Goal: Task Accomplishment & Management: Use online tool/utility

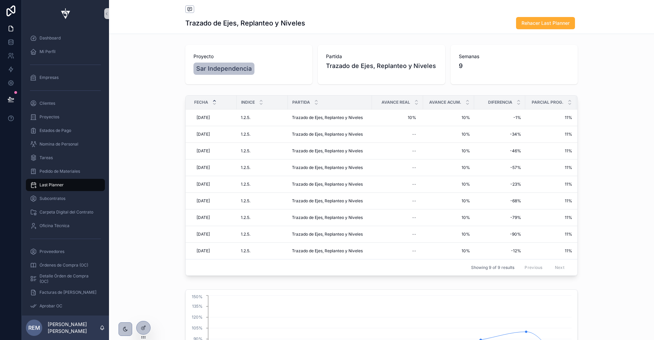
scroll to position [34, 0]
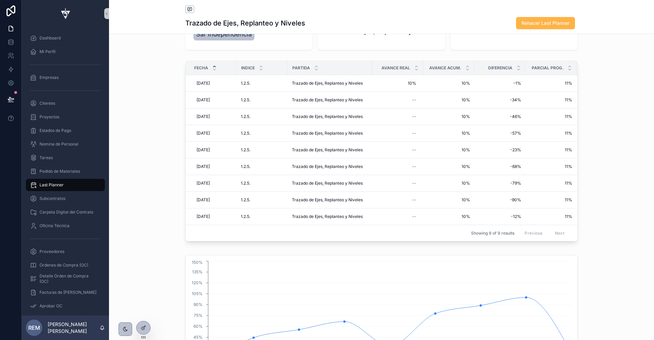
click at [550, 27] on button "Rehacer Last Planner" at bounding box center [545, 23] width 59 height 12
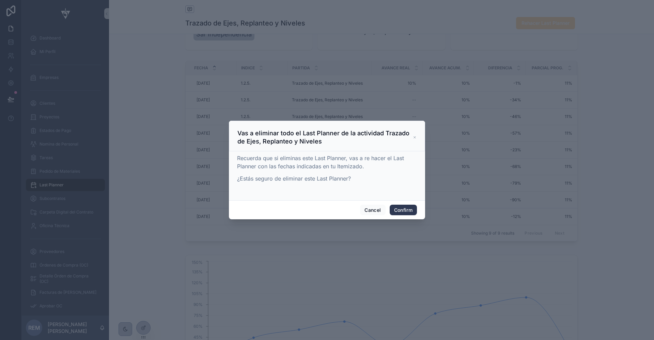
click at [399, 208] on button "Confirm" at bounding box center [402, 210] width 27 height 11
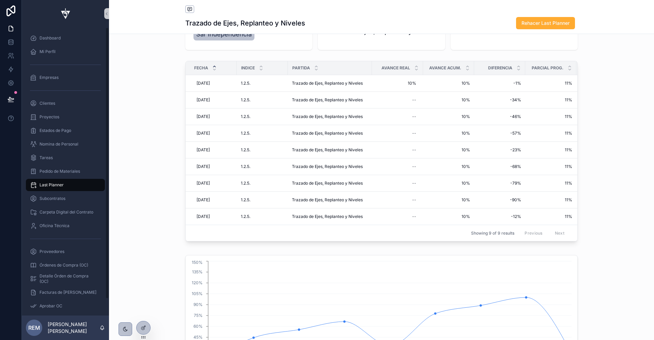
click at [49, 184] on span "Last Planner" at bounding box center [51, 184] width 24 height 5
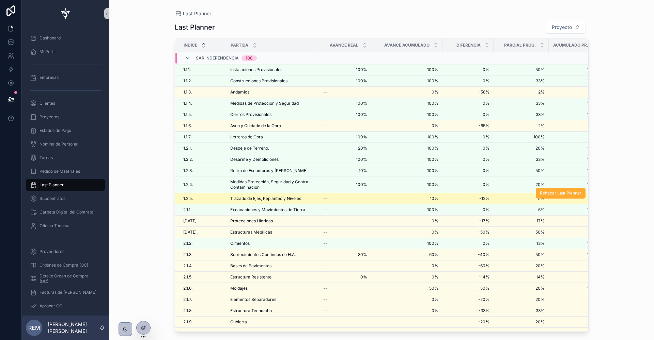
click at [242, 197] on span "Trazado de Ejes, Replanteo y Niveles" at bounding box center [265, 198] width 71 height 5
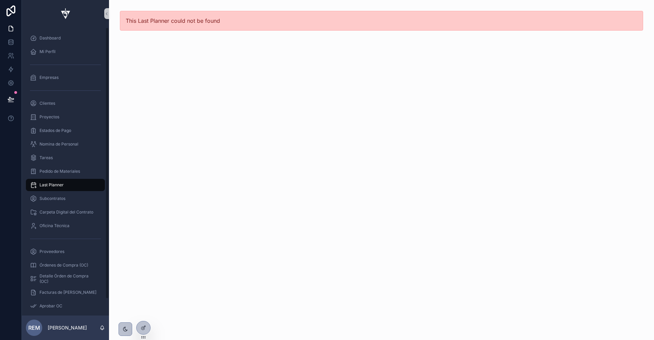
click at [52, 187] on span "Last Planner" at bounding box center [51, 184] width 24 height 5
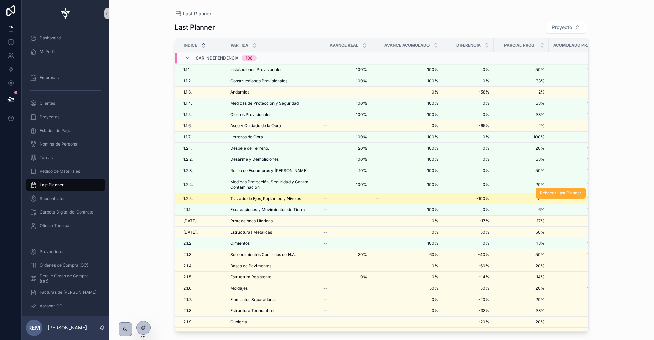
click at [253, 196] on span "Trazado de Ejes, Replanteo y Niveles" at bounding box center [265, 198] width 71 height 5
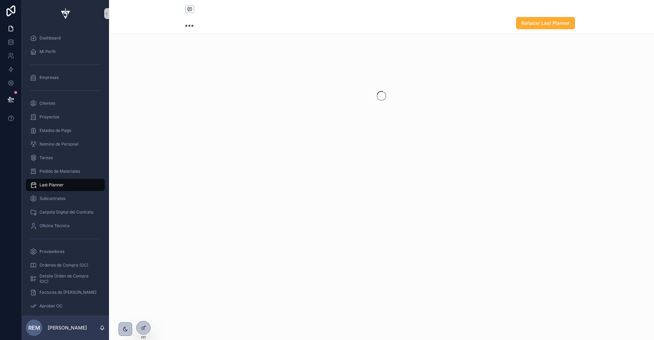
click at [253, 196] on div "Rehacer Last Planner" at bounding box center [381, 170] width 545 height 340
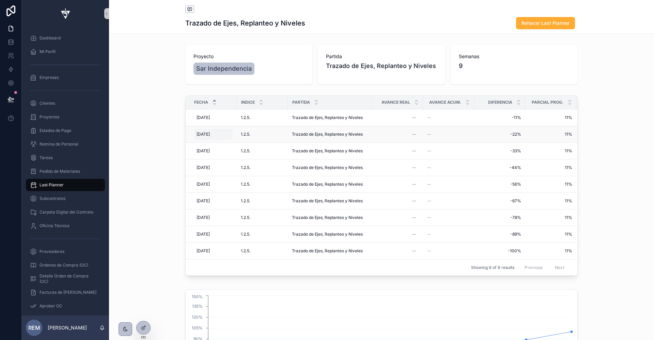
click at [205, 136] on span "22/4/2025" at bounding box center [202, 134] width 13 height 5
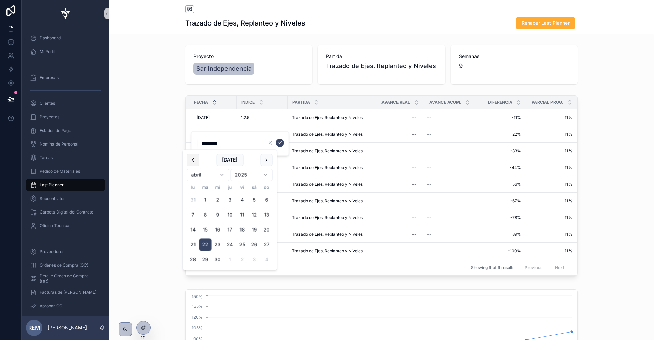
click at [192, 162] on button "scrollable content" at bounding box center [193, 160] width 12 height 12
click at [266, 159] on button "scrollable content" at bounding box center [266, 160] width 12 height 12
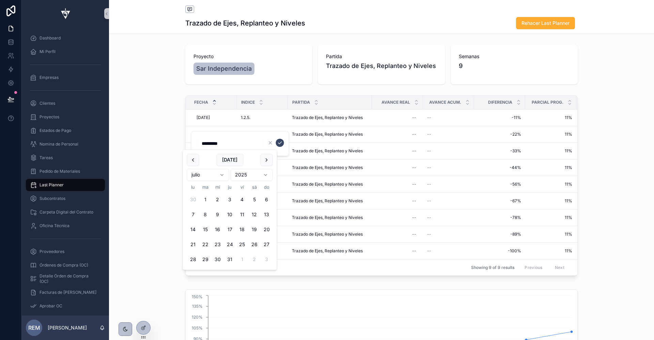
click at [204, 199] on button "1" at bounding box center [205, 200] width 12 height 12
type input "********"
click at [280, 143] on icon "scrollable content" at bounding box center [279, 142] width 5 height 5
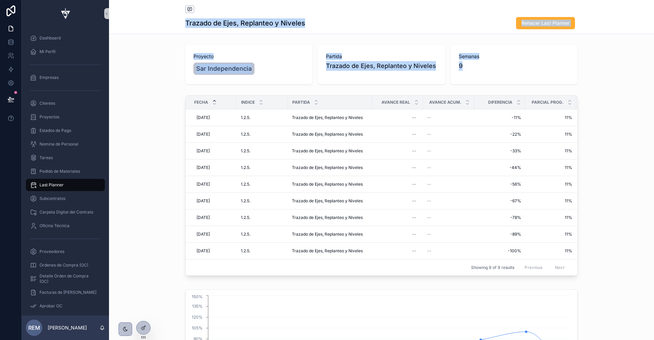
drag, startPoint x: 187, startPoint y: 23, endPoint x: 180, endPoint y: 167, distance: 144.1
click at [180, 167] on div "Trazado de Ejes, Replanteo y Niveles Rehacer Last Planner Proyecto Sar Independ…" at bounding box center [381, 243] width 545 height 486
click at [180, 167] on div "Fecha Indice Partida Avance Real Avance Acum. Diferencia Parcial Prog. Acumulad…" at bounding box center [381, 187] width 545 height 189
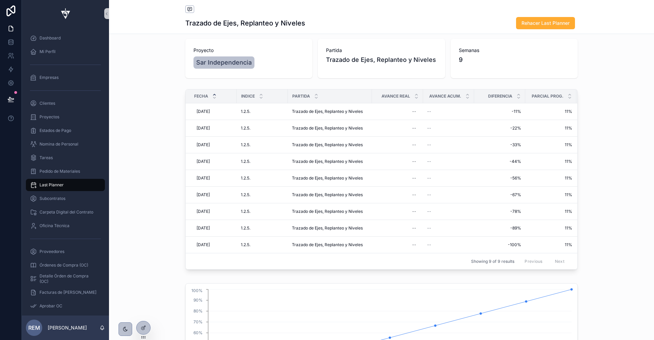
scroll to position [3, 0]
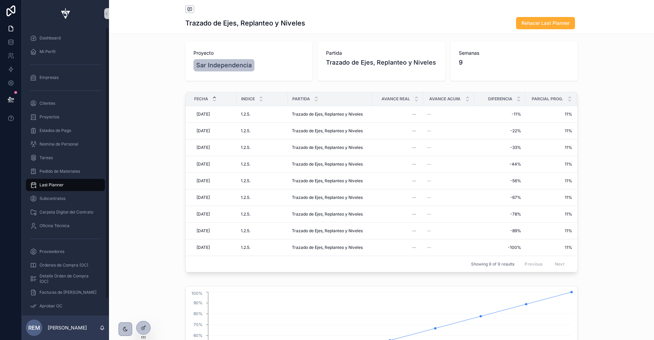
click at [47, 184] on span "Last Planner" at bounding box center [51, 184] width 24 height 5
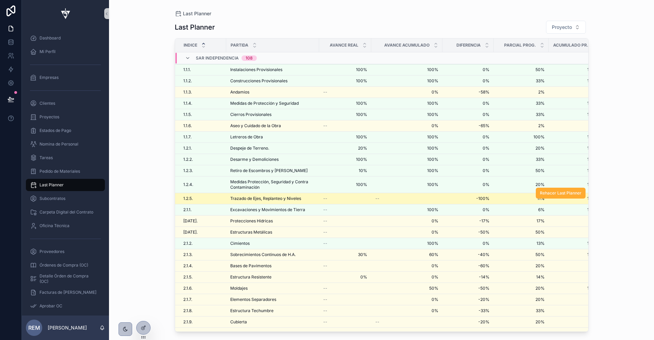
click at [201, 196] on div "1.2.5. 1.2.5." at bounding box center [202, 198] width 39 height 5
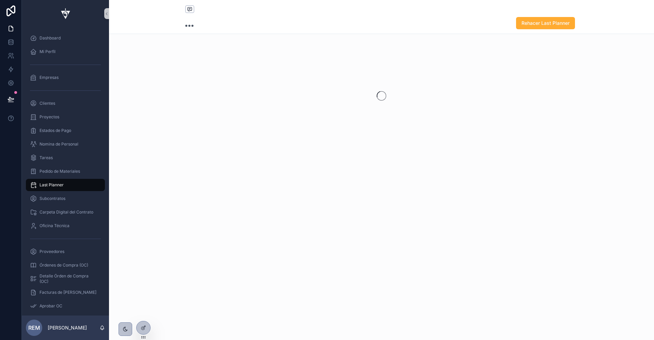
click at [201, 194] on div "Rehacer Last Planner" at bounding box center [381, 170] width 545 height 340
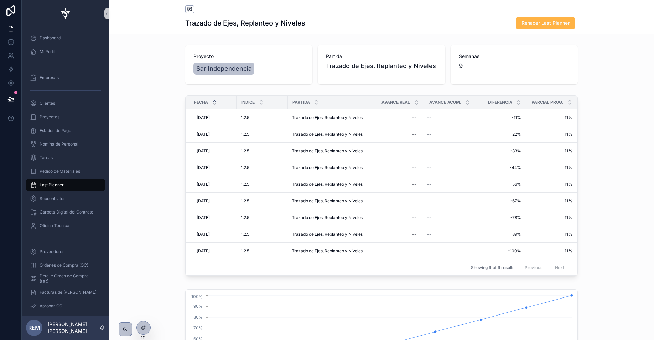
click at [531, 22] on span "Rehacer Last Planner" at bounding box center [545, 23] width 48 height 7
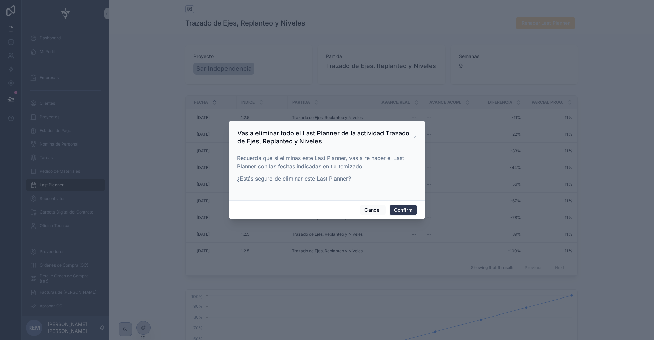
click at [398, 208] on button "Confirm" at bounding box center [402, 210] width 27 height 11
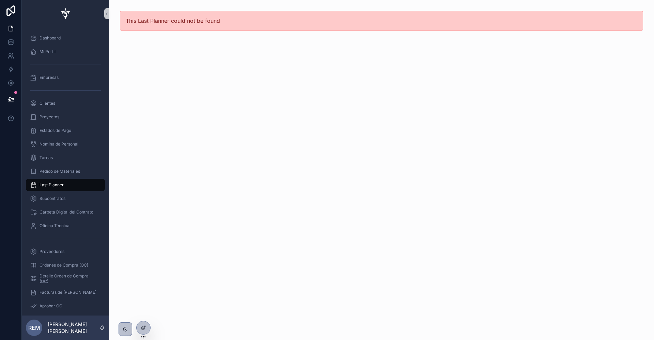
click at [57, 183] on span "Last Planner" at bounding box center [51, 184] width 24 height 5
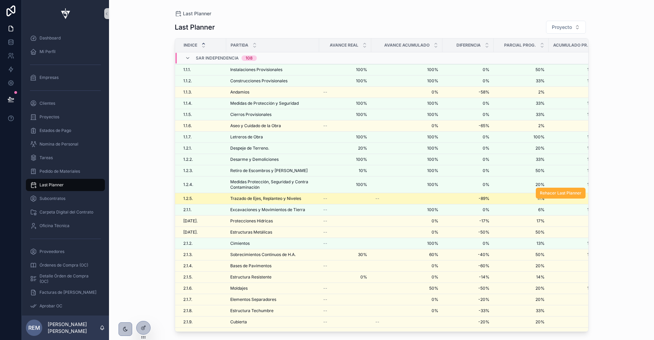
click at [235, 198] on span "Trazado de Ejes, Replanteo y Niveles" at bounding box center [265, 198] width 71 height 5
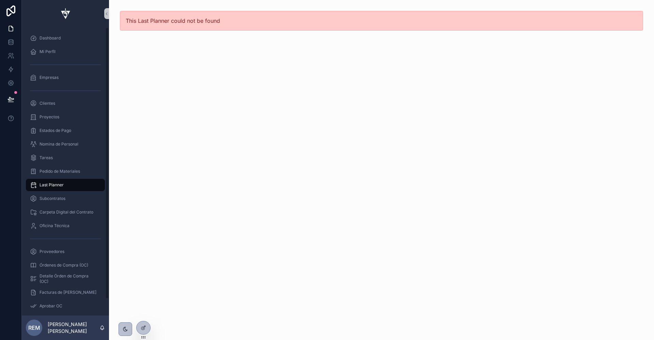
click at [54, 188] on div "Last Planner" at bounding box center [65, 185] width 71 height 11
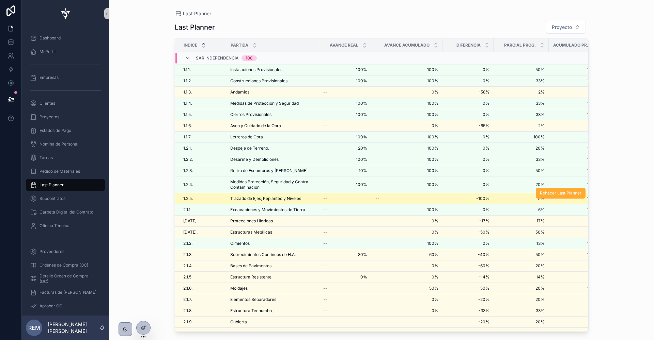
click at [284, 197] on span "Trazado de Ejes, Replanteo y Niveles" at bounding box center [265, 198] width 71 height 5
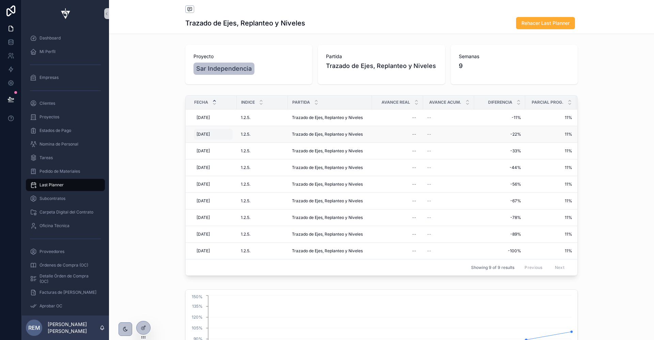
click at [201, 132] on span "22/4/2025" at bounding box center [202, 134] width 13 height 5
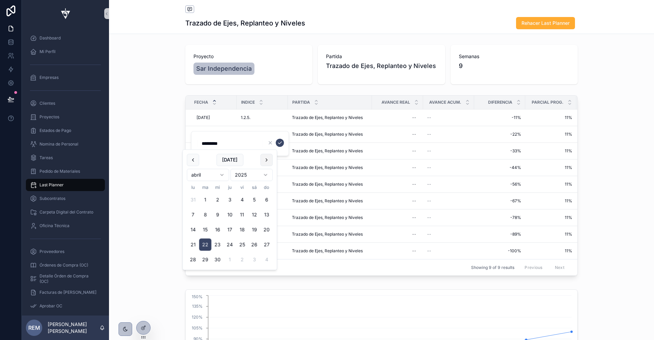
click at [268, 157] on button "scrollable content" at bounding box center [266, 160] width 12 height 12
click at [205, 203] on button "1" at bounding box center [205, 200] width 12 height 12
type input "********"
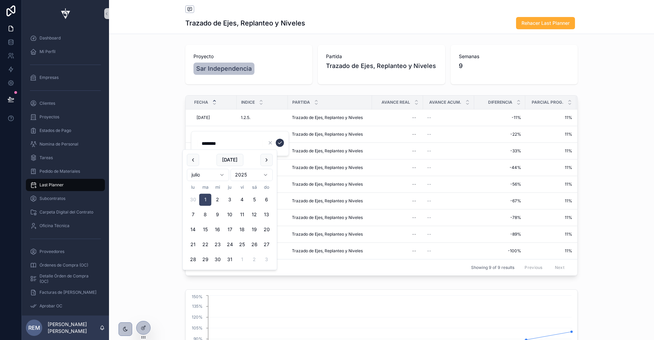
click at [281, 143] on icon "scrollable content" at bounding box center [279, 142] width 5 height 5
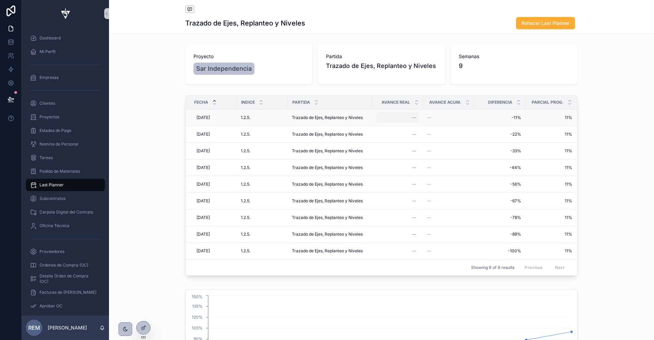
click at [411, 116] on div "--" at bounding box center [397, 117] width 43 height 11
type input "***"
click at [495, 128] on icon "scrollable content" at bounding box center [495, 126] width 5 height 5
click at [411, 134] on div "--" at bounding box center [397, 134] width 43 height 11
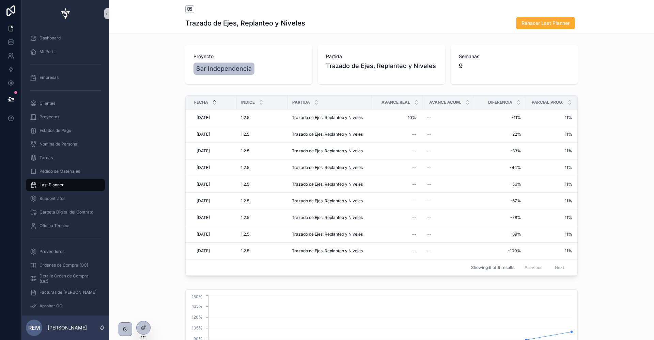
click at [411, 134] on div "--" at bounding box center [397, 134] width 43 height 11
type input "***"
click at [493, 145] on icon "scrollable content" at bounding box center [495, 142] width 5 height 5
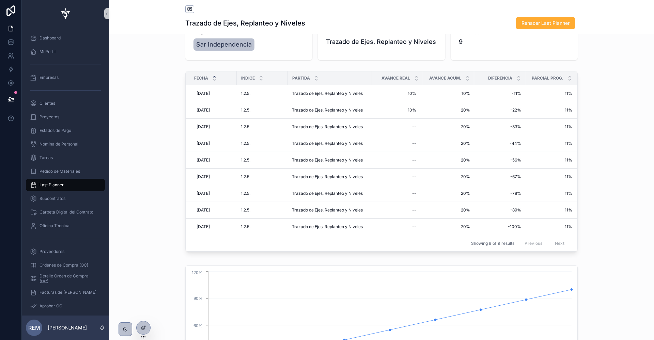
scroll to position [7, 0]
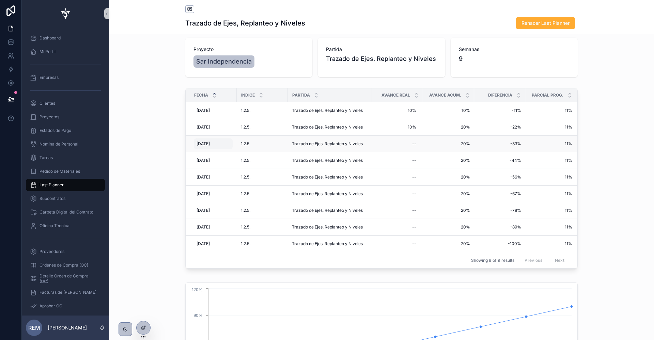
click at [201, 143] on span "[DATE]" at bounding box center [202, 143] width 13 height 5
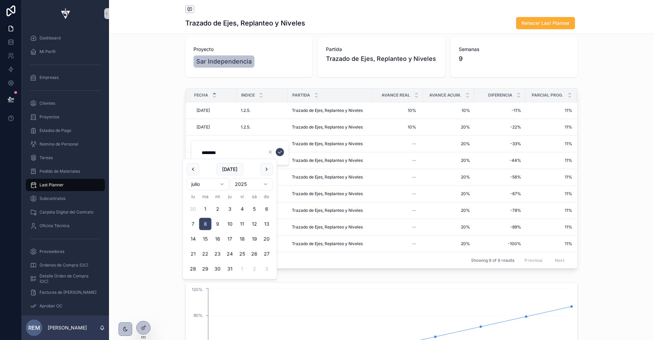
click at [191, 253] on button "21" at bounding box center [193, 254] width 12 height 12
click at [204, 256] on button "22" at bounding box center [205, 254] width 12 height 12
type input "*********"
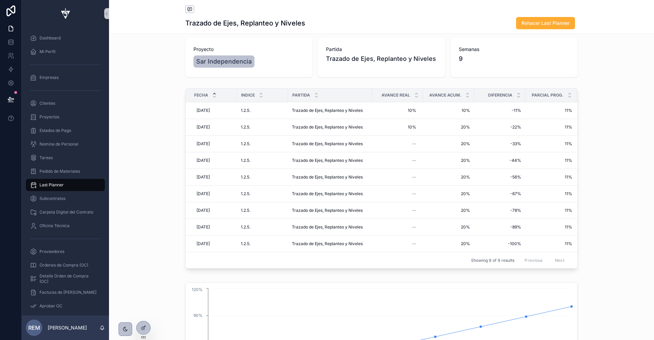
click at [193, 254] on div "Showing 9 of 9 results Previous Next" at bounding box center [381, 260] width 391 height 16
click at [205, 146] on div "[DATE] [DATE]" at bounding box center [213, 144] width 39 height 11
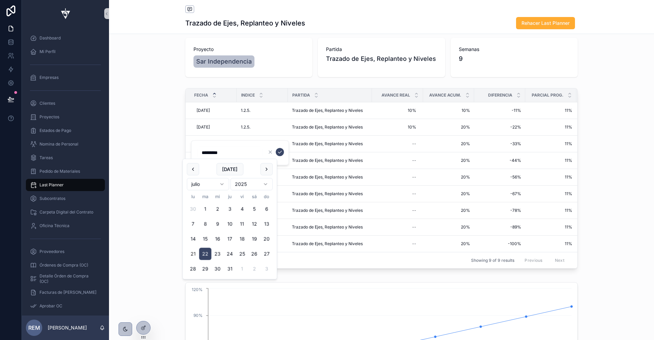
click at [195, 252] on button "21" at bounding box center [193, 254] width 12 height 12
type input "*********"
click at [280, 153] on icon "scrollable content" at bounding box center [279, 151] width 5 height 5
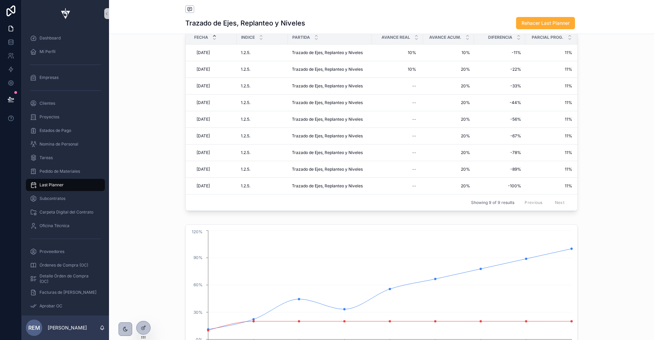
scroll to position [69, 0]
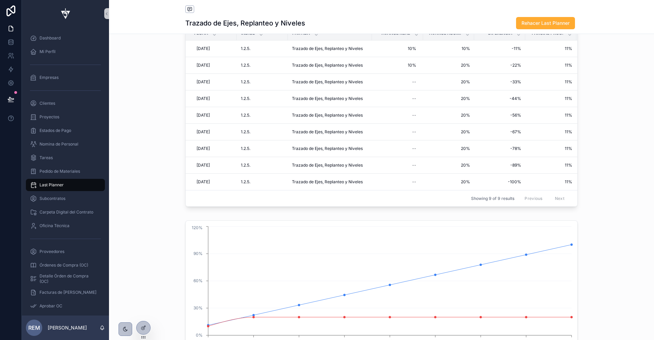
click at [409, 82] on div "--" at bounding box center [397, 82] width 43 height 11
type input "***"
click at [496, 91] on icon "scrollable content" at bounding box center [495, 89] width 5 height 5
click at [413, 100] on div "--" at bounding box center [397, 98] width 43 height 11
click at [410, 95] on div "--" at bounding box center [397, 98] width 43 height 11
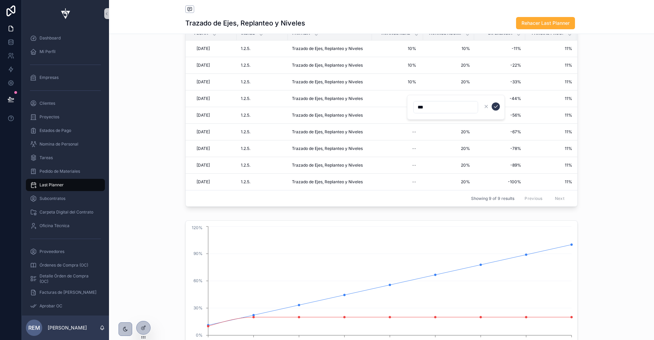
type input "***"
click at [493, 108] on icon "scrollable content" at bounding box center [495, 106] width 5 height 5
click at [408, 113] on div "--" at bounding box center [397, 115] width 43 height 11
click at [411, 114] on div "--" at bounding box center [397, 115] width 43 height 11
type input "***"
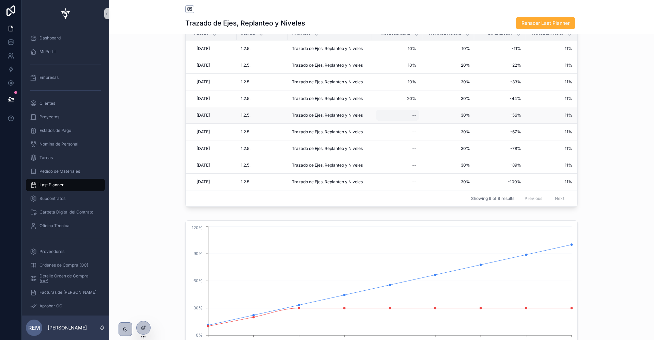
click at [412, 117] on div "--" at bounding box center [397, 115] width 43 height 11
click at [496, 125] on icon "scrollable content" at bounding box center [495, 123] width 5 height 5
click at [207, 130] on span "[DATE]" at bounding box center [202, 131] width 13 height 5
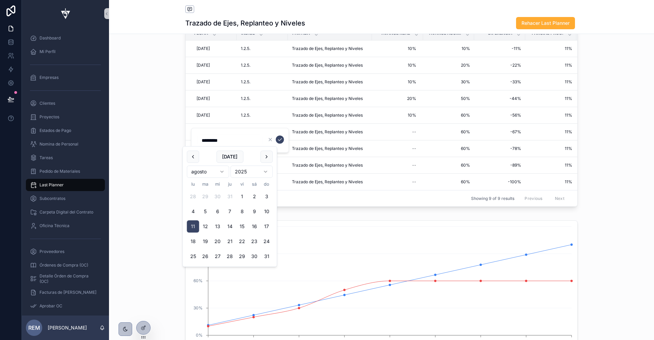
click at [174, 135] on div "Fecha Indice Partida Avance Real Avance Acum. Diferencia Parcial Prog. Acumulad…" at bounding box center [381, 117] width 545 height 189
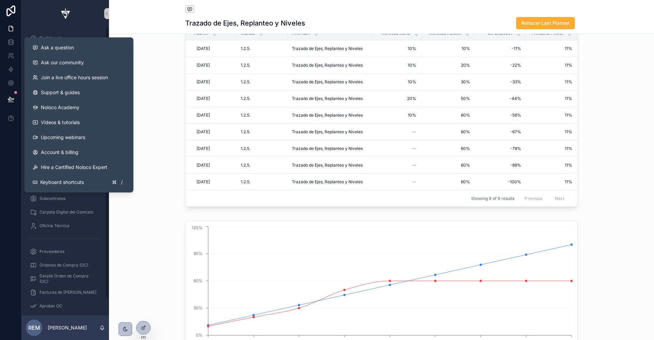
click at [11, 100] on icon at bounding box center [11, 98] width 6 height 3
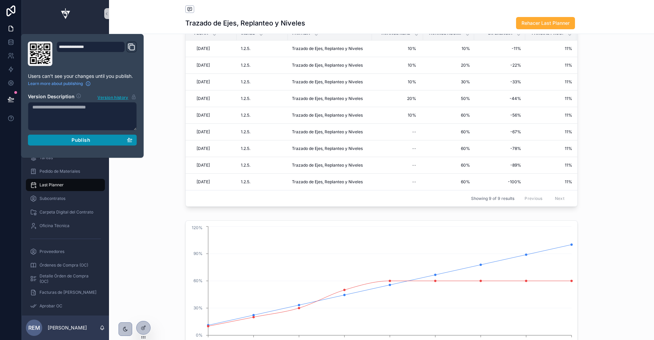
click at [65, 140] on div "Publish" at bounding box center [82, 140] width 100 height 6
